Goal: Check status: Check status

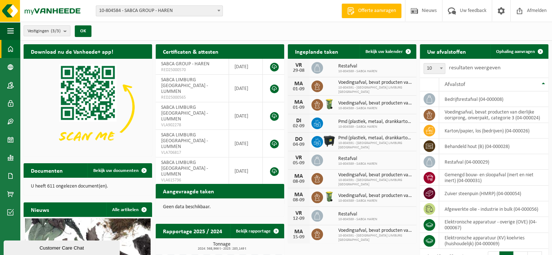
click at [179, 9] on span "10-804584 - SABCA GROUP - HAREN" at bounding box center [159, 11] width 126 height 10
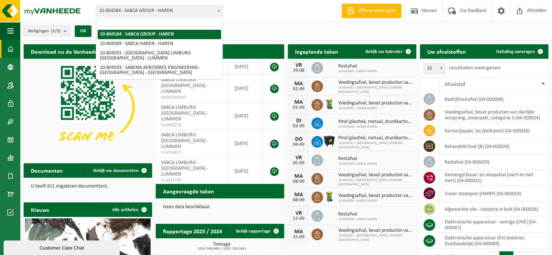
click at [179, 9] on span "10-804584 - SABCA GROUP - HAREN" at bounding box center [159, 11] width 126 height 10
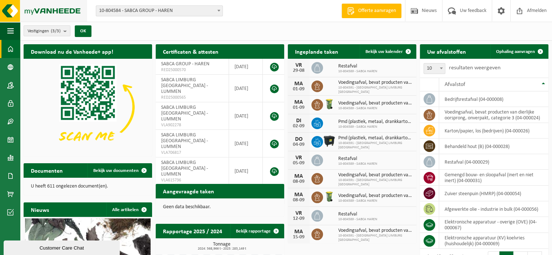
click at [65, 12] on img at bounding box center [43, 11] width 87 height 22
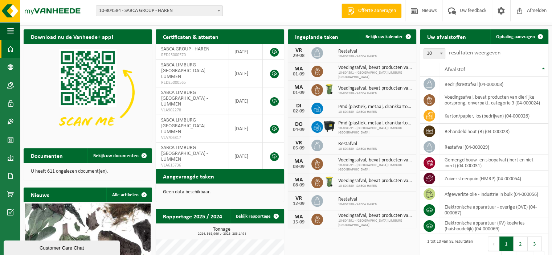
scroll to position [15, 0]
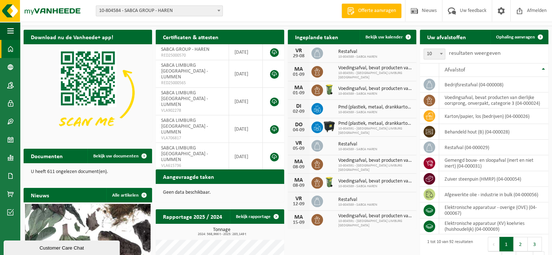
click at [182, 17] on div "Vestiging: 10-804584 - SABCA GROUP - HAREN 10-804589 - SABCA HAREN - HAREN 10-8…" at bounding box center [276, 11] width 552 height 22
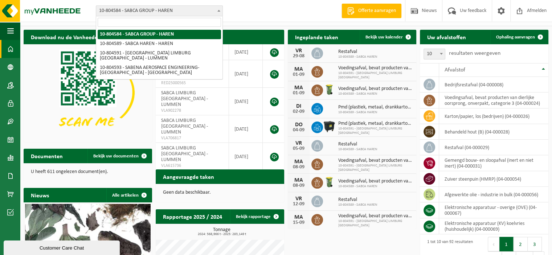
click at [181, 14] on span "10-804584 - SABCA GROUP - HAREN" at bounding box center [159, 11] width 126 height 10
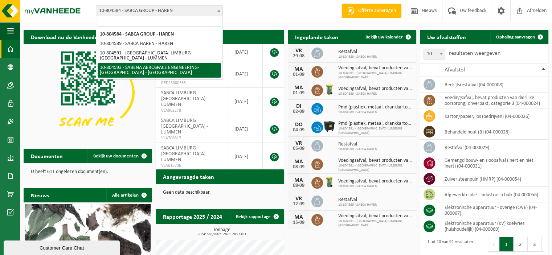
select select "34498"
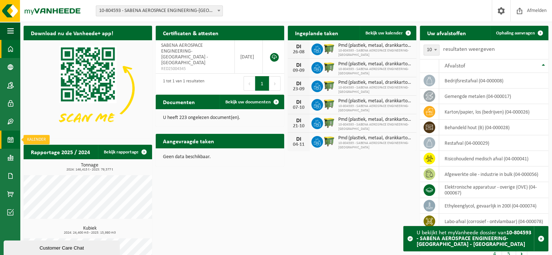
click at [7, 136] on link "Kalender" at bounding box center [10, 140] width 20 height 18
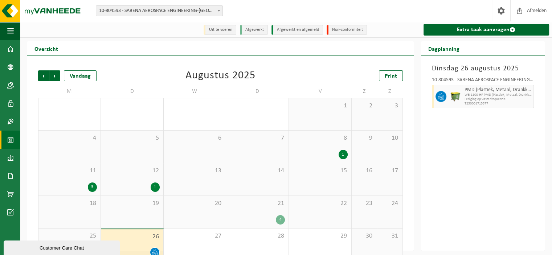
scroll to position [14, 0]
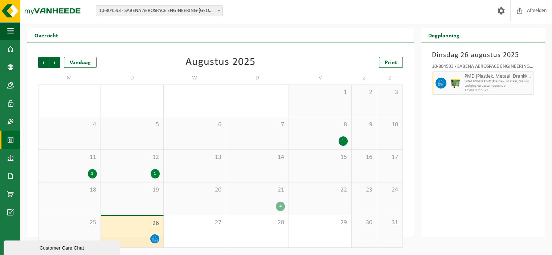
click at [136, 60] on div "Vorige Volgende Vandaag Augustus 2025 Print" at bounding box center [220, 62] width 364 height 11
click at [201, 62] on div "Augustus 2025" at bounding box center [220, 62] width 70 height 11
click at [164, 63] on div "Vorige Volgende Vandaag Augustus 2025 Print" at bounding box center [220, 62] width 364 height 11
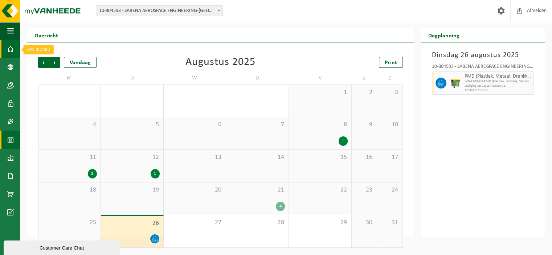
click at [10, 57] on span at bounding box center [10, 49] width 7 height 18
